Goal: Task Accomplishment & Management: Complete application form

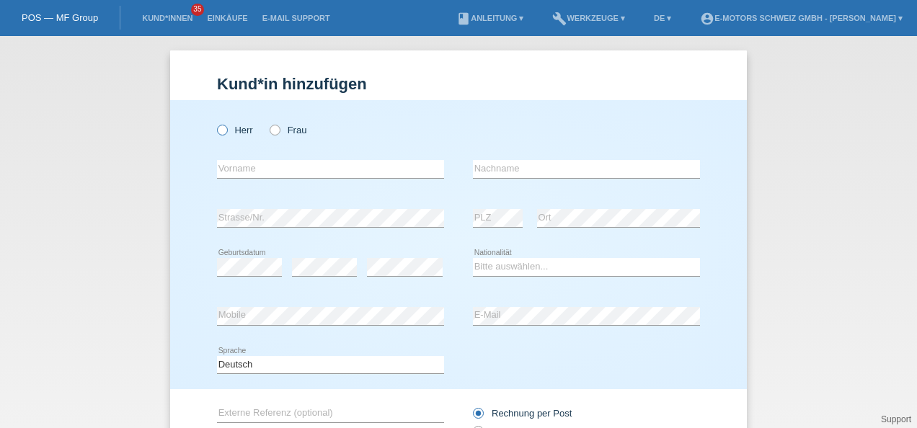
click at [215, 123] on icon at bounding box center [215, 123] width 0 height 0
click at [217, 131] on input "Herr" at bounding box center [221, 129] width 9 height 9
radio input "true"
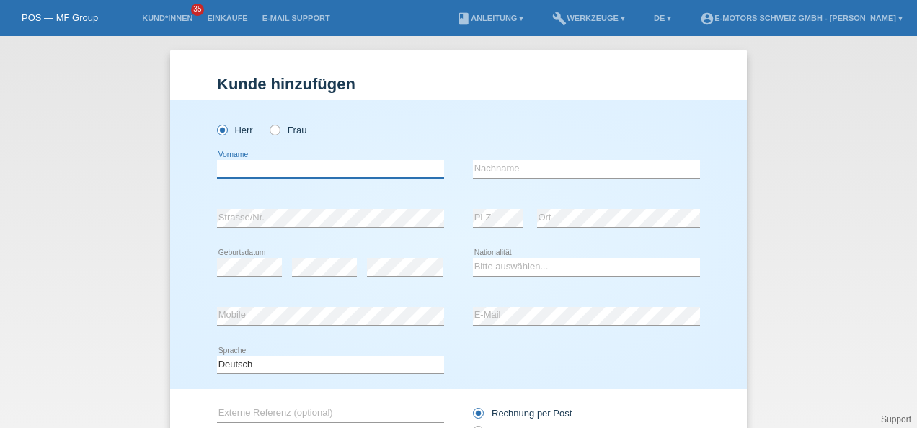
click at [241, 168] on input "text" at bounding box center [330, 169] width 227 height 18
click at [301, 169] on input "text" at bounding box center [330, 169] width 227 height 18
click at [309, 167] on input "text" at bounding box center [330, 169] width 227 height 18
click at [225, 17] on link "Einkäufe" at bounding box center [227, 18] width 55 height 9
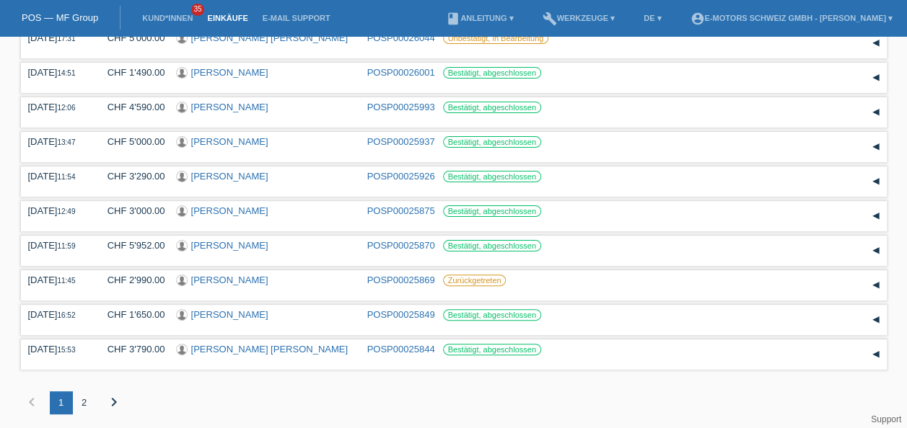
scroll to position [80, 0]
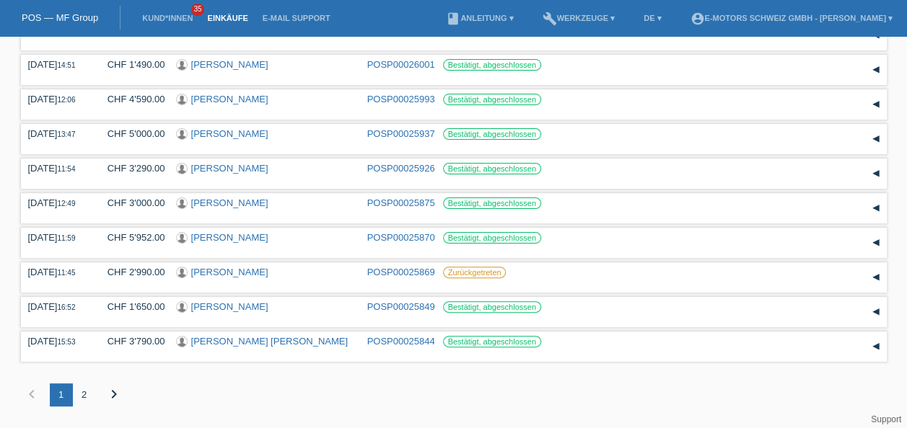
click at [74, 393] on div "2" at bounding box center [84, 395] width 23 height 23
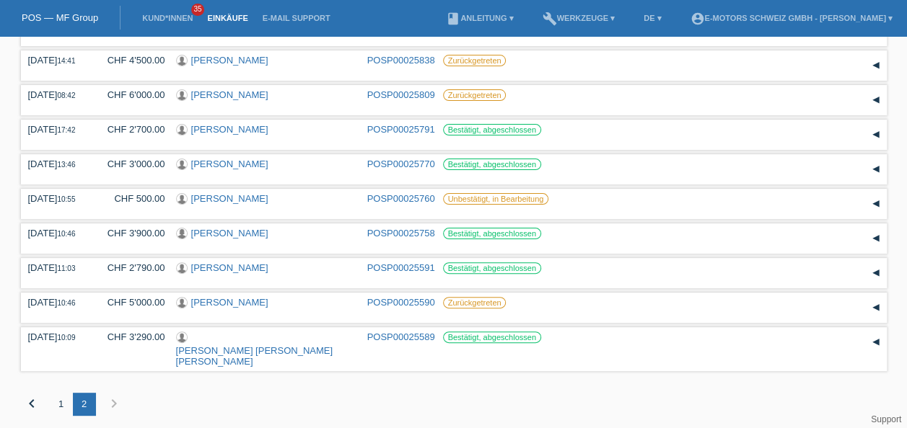
click at [63, 394] on div "1" at bounding box center [61, 404] width 23 height 23
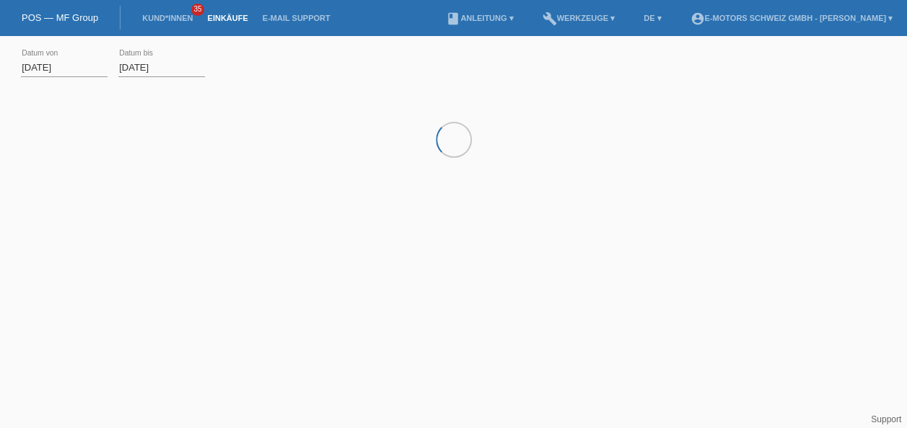
scroll to position [0, 0]
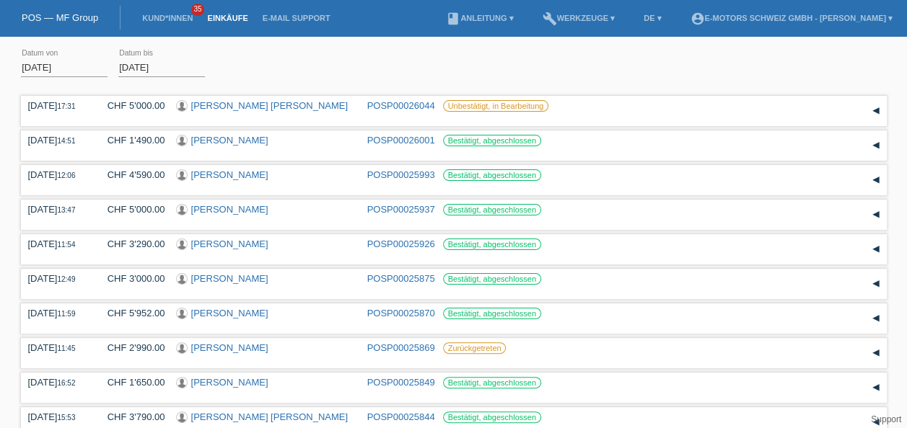
click at [228, 17] on link "Einkäufe" at bounding box center [227, 18] width 55 height 9
click at [169, 17] on link "Kund*innen" at bounding box center [167, 18] width 65 height 9
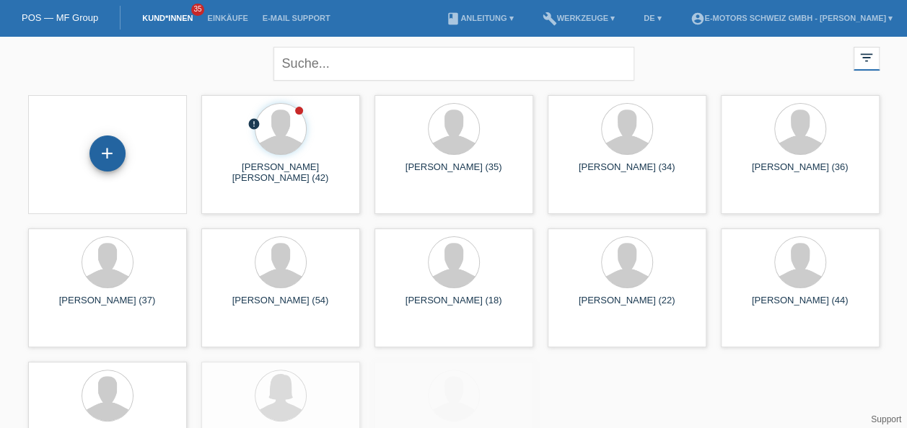
click at [117, 156] on div "+" at bounding box center [107, 154] width 36 height 36
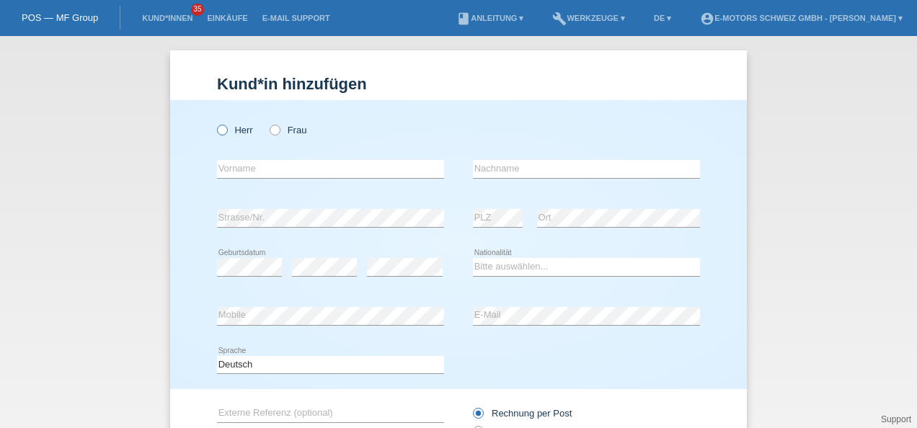
click at [215, 123] on icon at bounding box center [215, 123] width 0 height 0
click at [219, 131] on input "Herr" at bounding box center [221, 129] width 9 height 9
radio input "true"
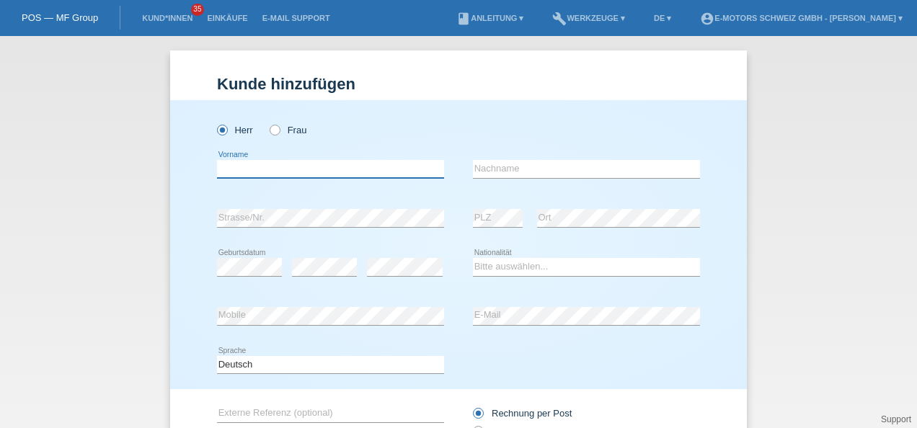
click at [231, 172] on input "text" at bounding box center [330, 169] width 227 height 18
paste input "[PERSON_NAME]"
type input "[PERSON_NAME]"
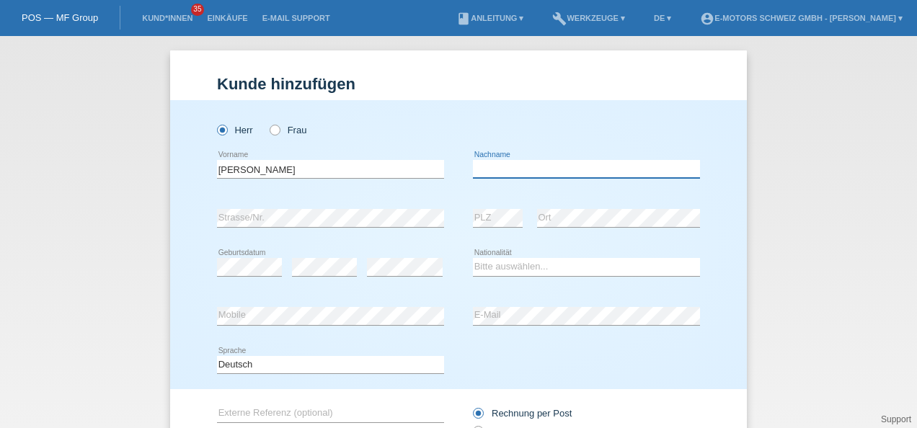
click at [490, 172] on input "text" at bounding box center [586, 169] width 227 height 18
paste input "[PERSON_NAME]"
type input "[PERSON_NAME]"
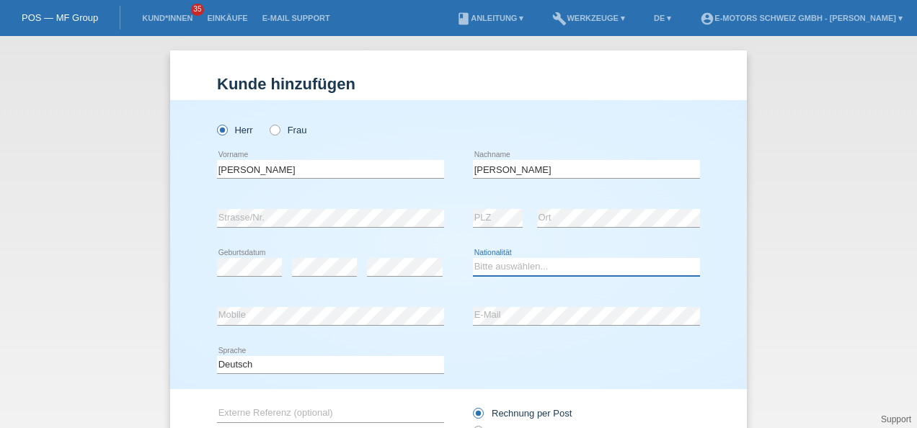
click at [602, 267] on select "Bitte auswählen... Schweiz Deutschland Liechtenstein Österreich ------------ Af…" at bounding box center [586, 266] width 227 height 17
select select "CH"
click at [473, 258] on select "Bitte auswählen... Schweiz Deutschland Liechtenstein Österreich ------------ Af…" at bounding box center [586, 266] width 227 height 17
click at [604, 362] on div "Deutsch Français Italiano English error Sprache" at bounding box center [458, 365] width 483 height 49
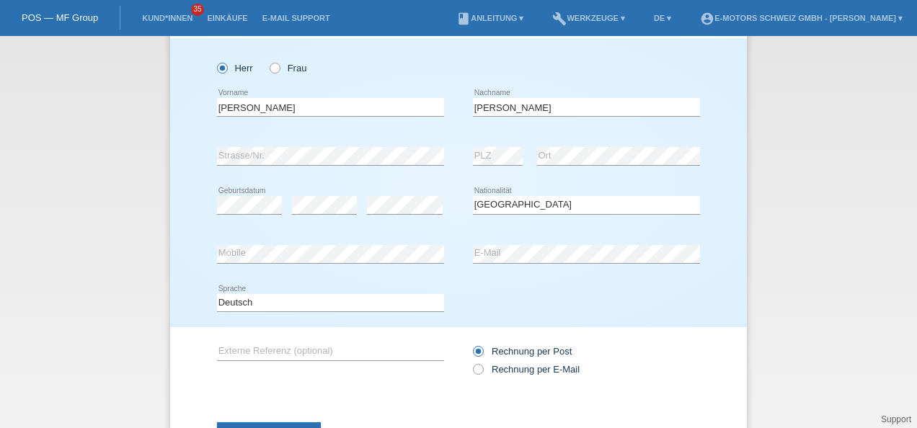
scroll to position [125, 0]
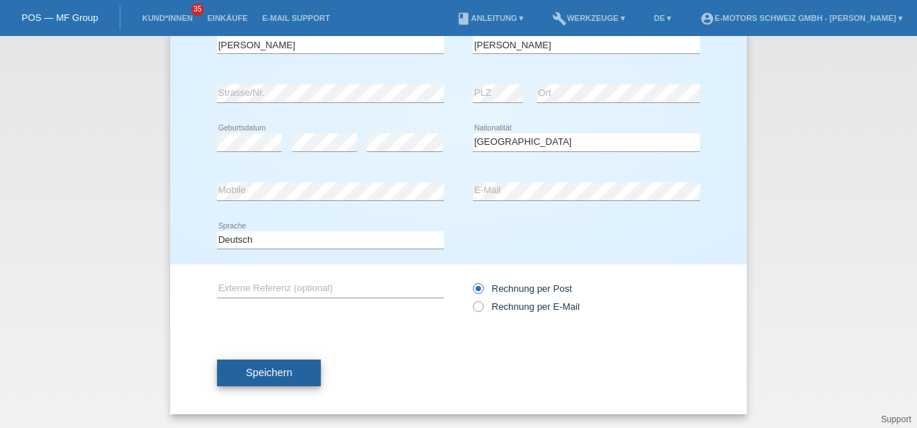
click at [251, 373] on span "Speichern" at bounding box center [269, 373] width 46 height 12
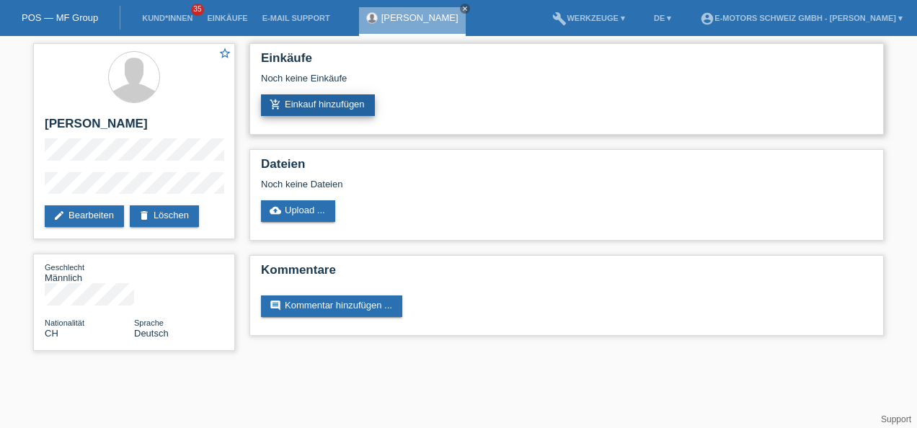
click at [333, 108] on link "add_shopping_cart Einkauf hinzufügen" at bounding box center [318, 105] width 114 height 22
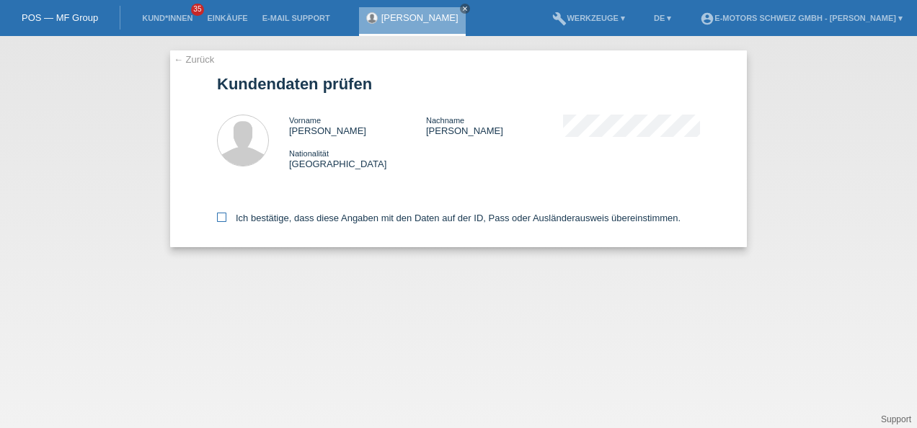
click at [221, 218] on icon at bounding box center [221, 217] width 9 height 9
click at [221, 218] on input "Ich bestätige, dass diese Angaben mit den Daten auf der ID, Pass oder Ausländer…" at bounding box center [221, 217] width 9 height 9
checkbox input "true"
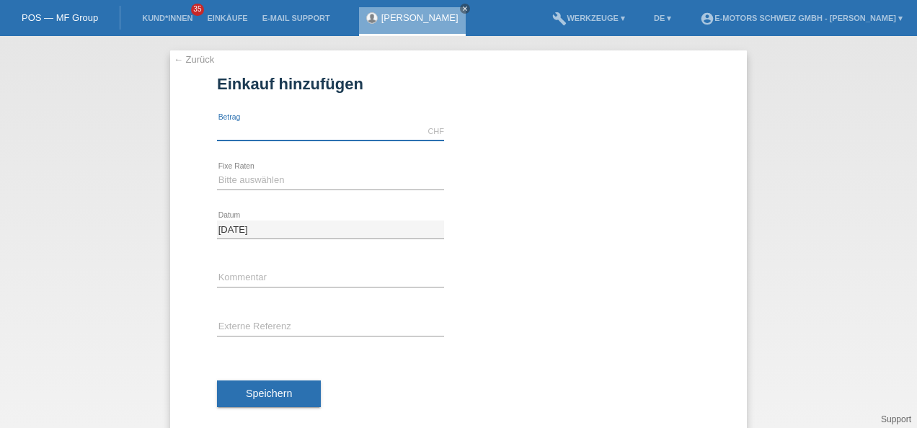
click at [325, 138] on input "text" at bounding box center [330, 132] width 227 height 18
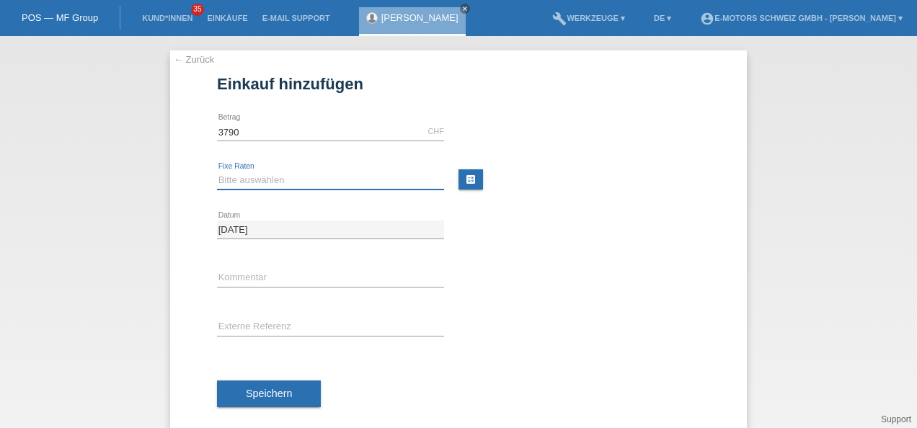
type input "3790.00"
click at [229, 176] on select "Bitte auswählen 12 Raten 24 Raten 36 Raten 48 Raten" at bounding box center [330, 180] width 227 height 17
select select "214"
click at [217, 172] on select "Bitte auswählen 12 Raten 24 Raten 36 Raten 48 Raten" at bounding box center [330, 180] width 227 height 17
click at [239, 270] on input "text" at bounding box center [330, 279] width 227 height 18
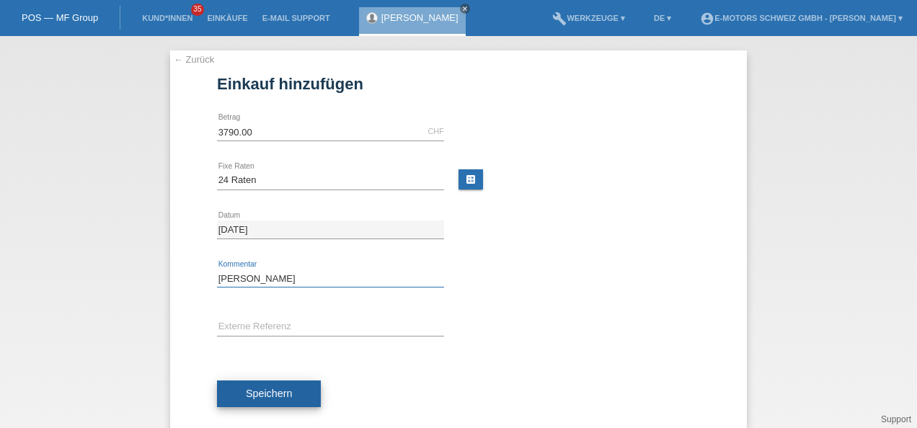
type input "[PERSON_NAME]"
click at [255, 397] on span "Speichern" at bounding box center [269, 394] width 46 height 12
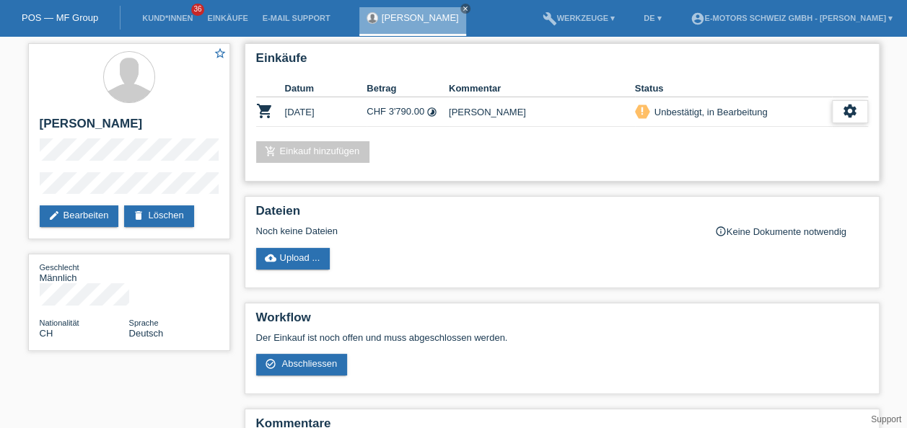
click at [846, 115] on icon "settings" at bounding box center [850, 111] width 16 height 16
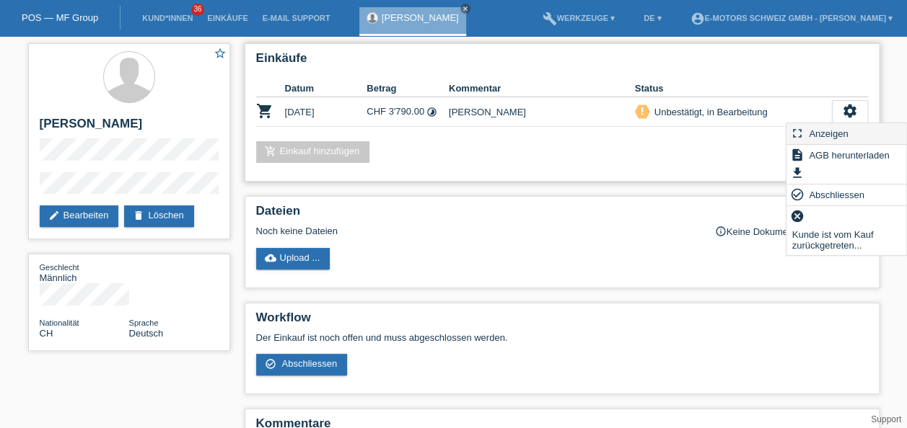
click at [829, 131] on span "Anzeigen" at bounding box center [827, 133] width 43 height 17
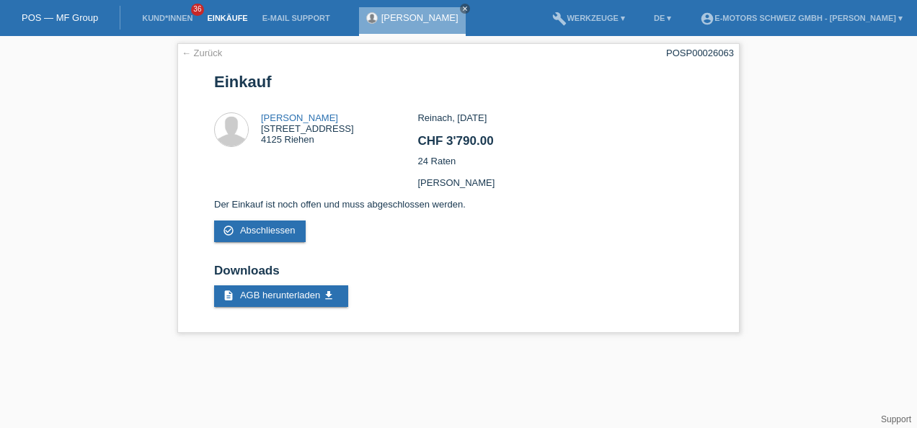
click at [212, 16] on link "Einkäufe" at bounding box center [227, 18] width 55 height 9
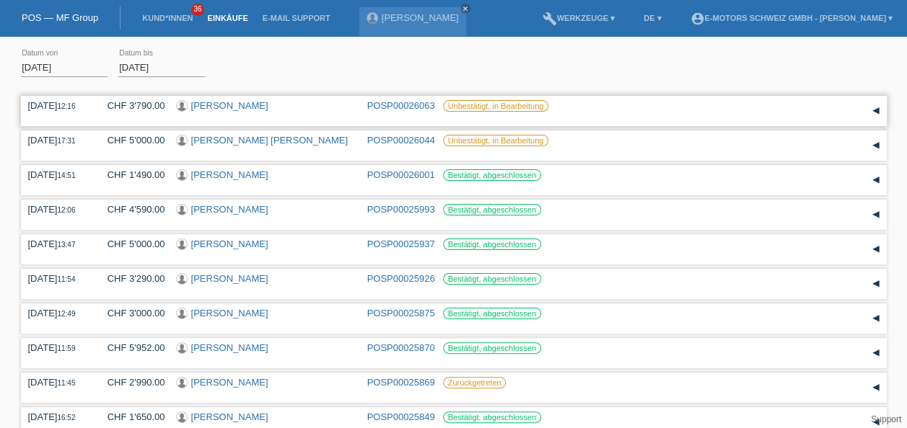
click at [234, 100] on link "[PERSON_NAME]" at bounding box center [229, 105] width 77 height 11
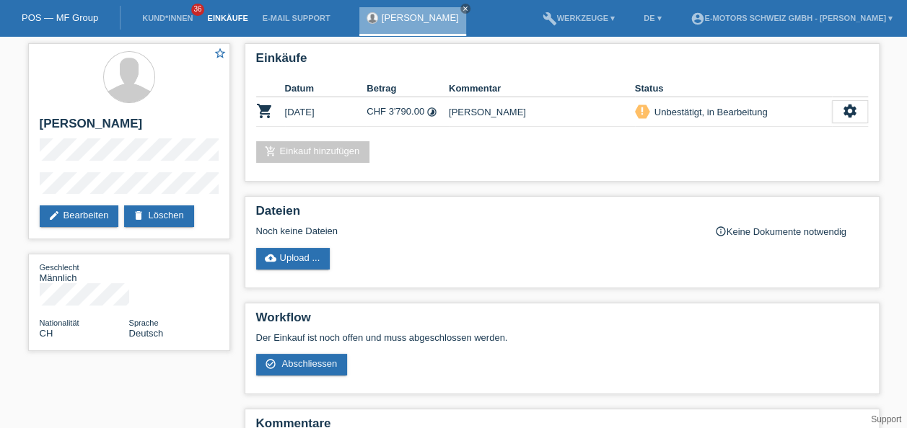
click at [224, 20] on link "Einkäufe" at bounding box center [227, 18] width 55 height 9
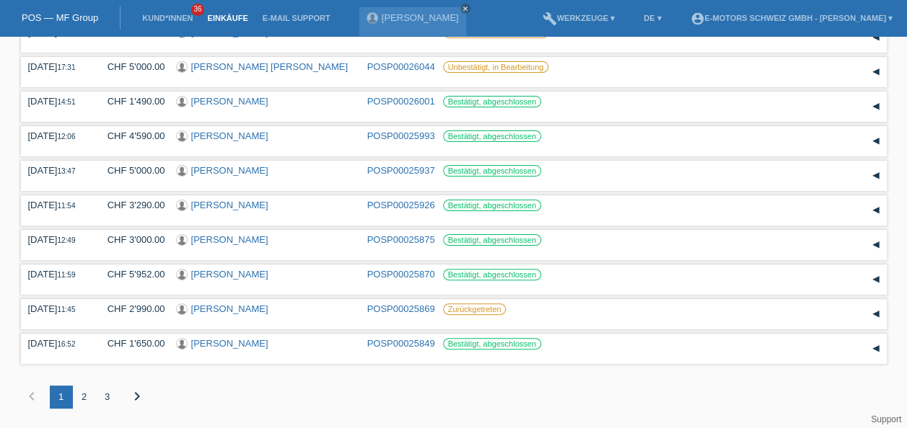
scroll to position [80, 0]
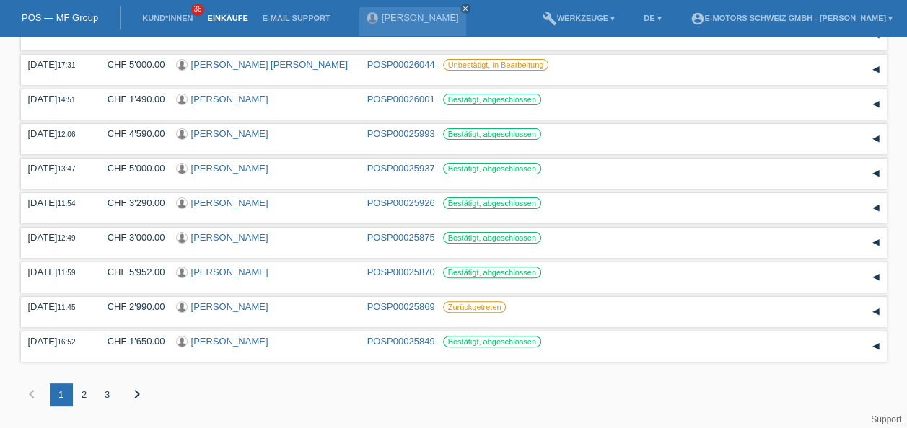
click at [84, 395] on div "2" at bounding box center [84, 395] width 23 height 23
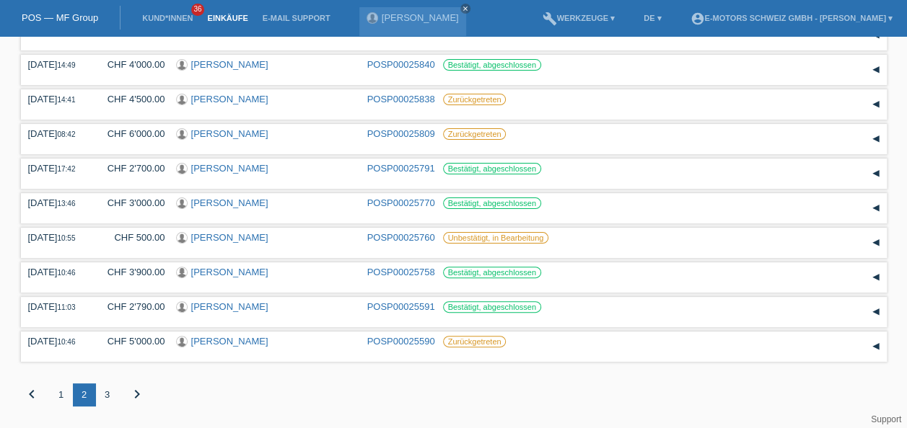
click at [108, 394] on div "3" at bounding box center [107, 395] width 23 height 23
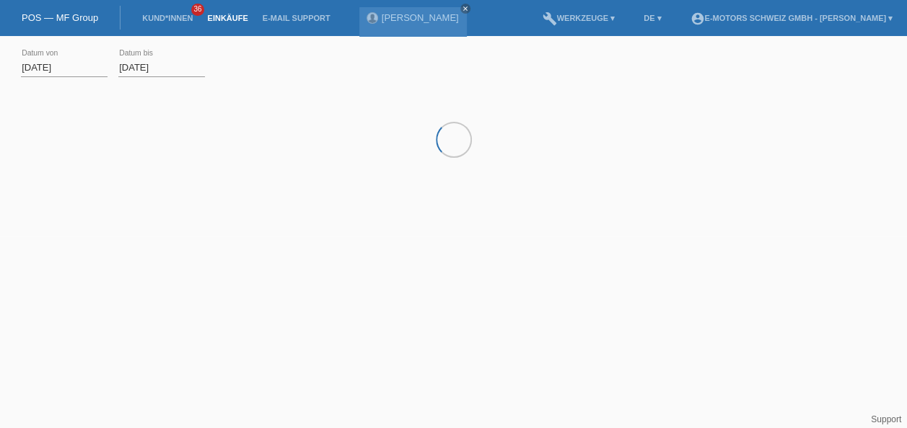
scroll to position [0, 0]
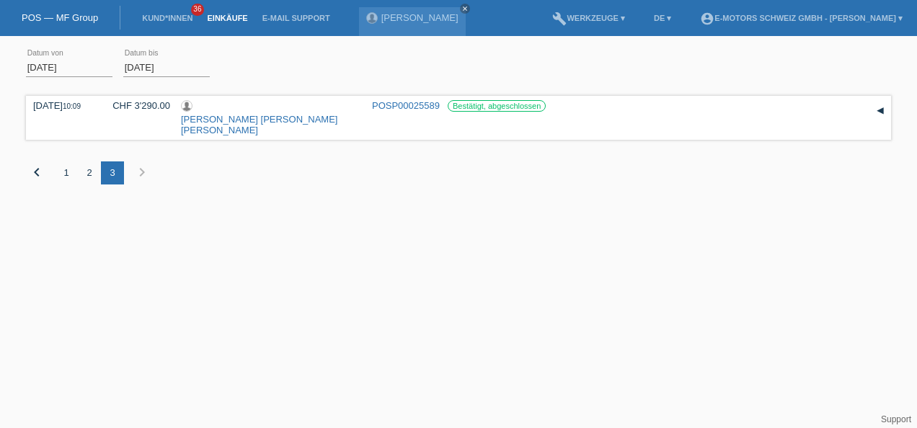
click at [63, 162] on div "1" at bounding box center [66, 173] width 23 height 23
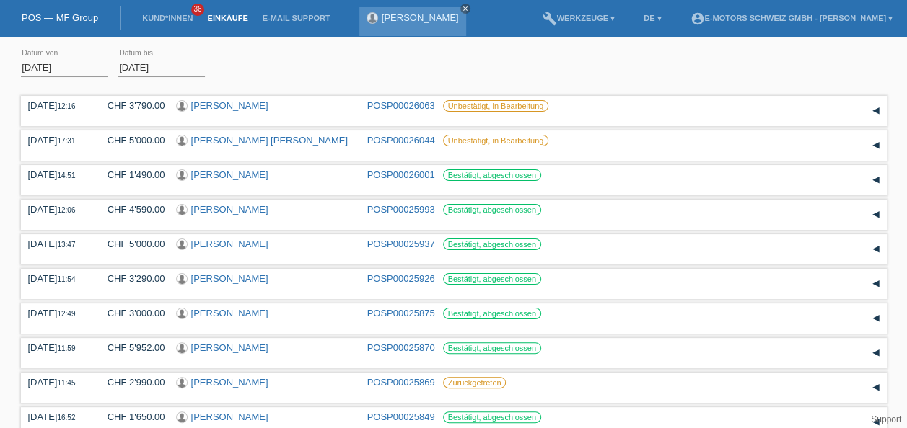
click at [462, 7] on icon "close" at bounding box center [465, 8] width 7 height 7
